Goal: Contribute content: Add original content to the website for others to see

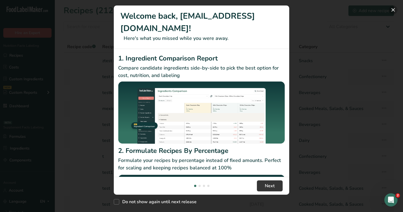
click at [392, 9] on button "New Features" at bounding box center [393, 9] width 9 height 9
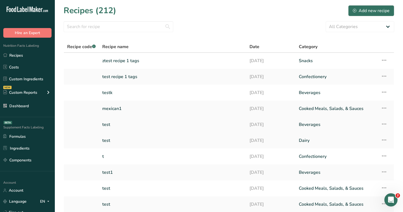
click at [166, 121] on link "test" at bounding box center [172, 125] width 141 height 12
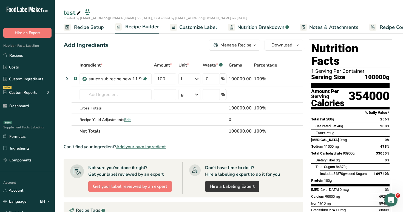
click at [200, 27] on span "Customize Label" at bounding box center [198, 27] width 38 height 7
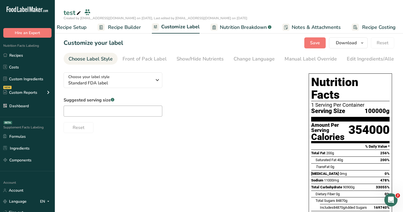
scroll to position [0, 19]
click at [141, 75] on div "Choose your label style Standard FDA label" at bounding box center [110, 80] width 84 height 12
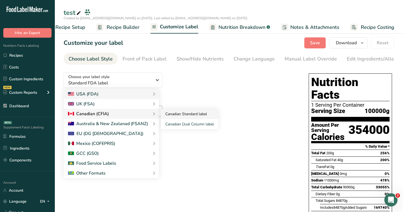
click at [180, 117] on link "Canadian Standard label" at bounding box center [189, 114] width 57 height 10
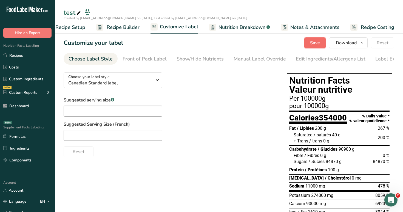
click at [314, 43] on span "Save" at bounding box center [315, 43] width 10 height 7
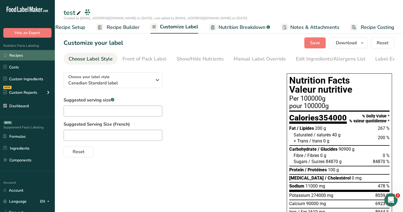
click at [27, 59] on link "Recipes" at bounding box center [27, 55] width 55 height 10
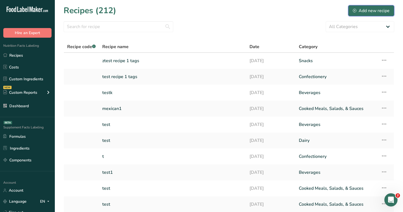
click at [376, 11] on div "Add new recipe" at bounding box center [371, 10] width 37 height 7
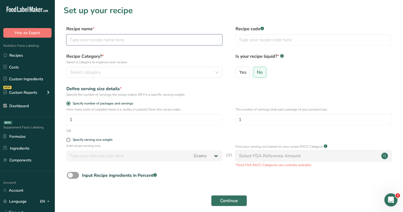
click at [165, 37] on input "text" at bounding box center [144, 39] width 156 height 11
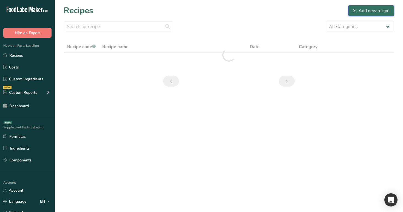
click at [381, 8] on div "Add new recipe" at bounding box center [371, 10] width 37 height 7
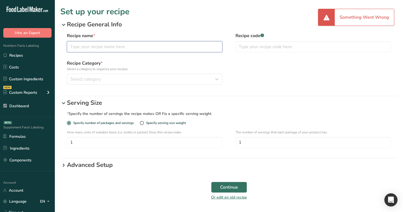
click at [208, 47] on input "text" at bounding box center [145, 46] width 156 height 11
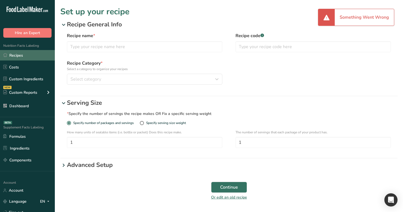
click at [31, 54] on link "Recipes" at bounding box center [27, 55] width 55 height 10
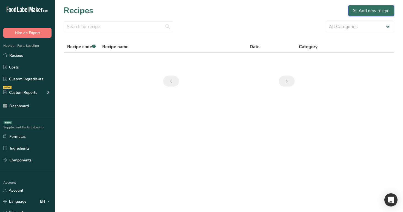
click at [369, 13] on div "Add new recipe" at bounding box center [371, 10] width 37 height 7
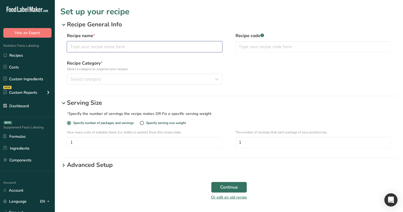
click at [195, 46] on input "text" at bounding box center [145, 46] width 156 height 11
type input "test"
click at [193, 85] on div "Recipe name * test Recipe code .a-a{fill:#347362;}.b-a{fill:#fff;} Recipe Categ…" at bounding box center [229, 61] width 338 height 64
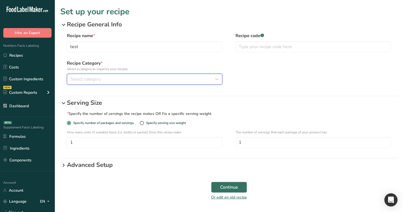
click at [194, 81] on div "Select category" at bounding box center [143, 79] width 145 height 7
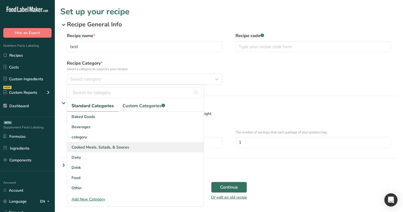
click at [178, 142] on div "Cooked Meals, Salads, & Sauces" at bounding box center [135, 147] width 137 height 10
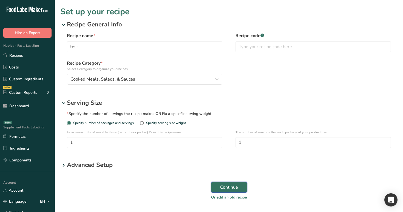
click at [225, 187] on span "Continue" at bounding box center [229, 187] width 18 height 7
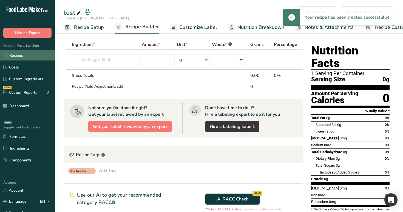
click at [33, 53] on link "Recipes" at bounding box center [27, 55] width 55 height 10
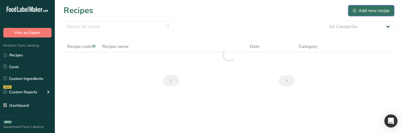
click at [374, 7] on div "Add new recipe" at bounding box center [371, 10] width 37 height 7
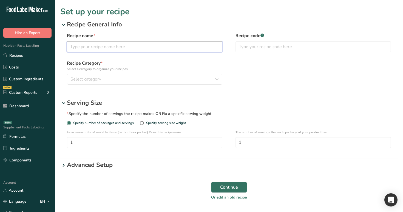
click at [119, 50] on input "text" at bounding box center [145, 46] width 156 height 11
type input "test"
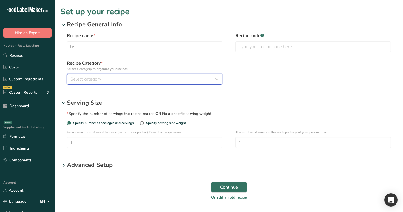
click at [125, 80] on div "Select category" at bounding box center [143, 79] width 145 height 7
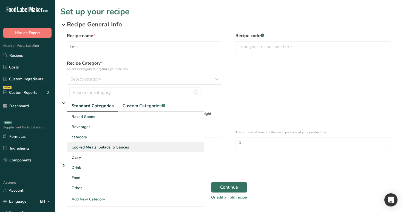
click at [134, 133] on div "Cooked Meals, Salads, & Sauces" at bounding box center [135, 147] width 137 height 10
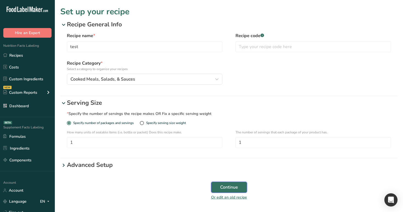
click at [231, 133] on span "Continue" at bounding box center [229, 187] width 18 height 7
